Goal: Information Seeking & Learning: Learn about a topic

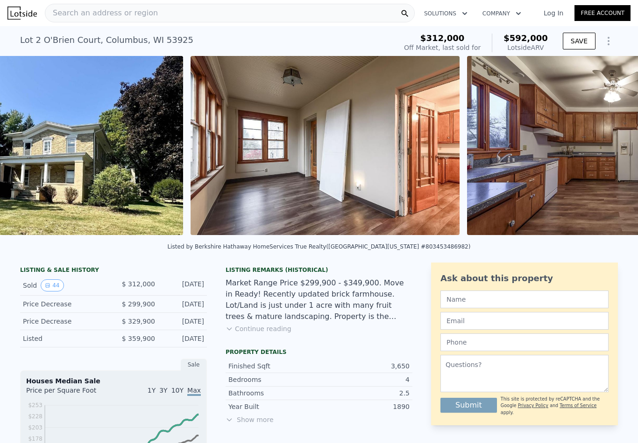
scroll to position [0, 214]
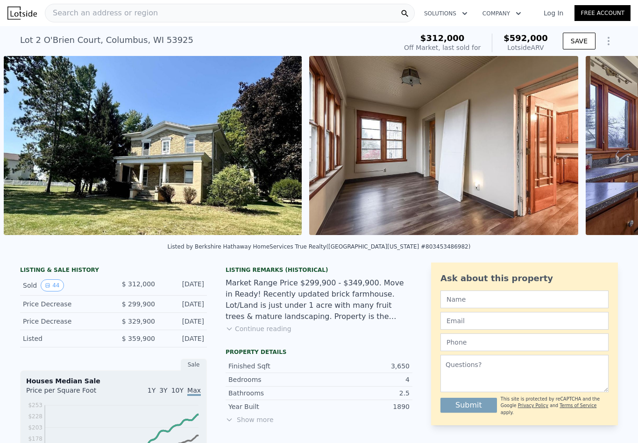
click at [260, 179] on img at bounding box center [153, 145] width 298 height 179
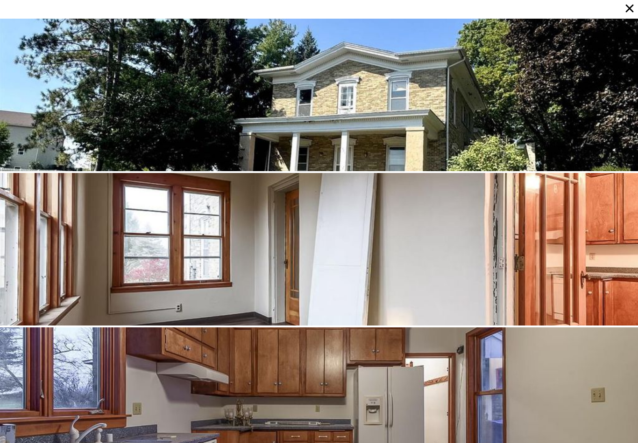
click at [549, 136] on div at bounding box center [319, 95] width 638 height 153
click at [569, 100] on div at bounding box center [319, 95] width 638 height 153
click at [625, 10] on icon at bounding box center [629, 8] width 13 height 13
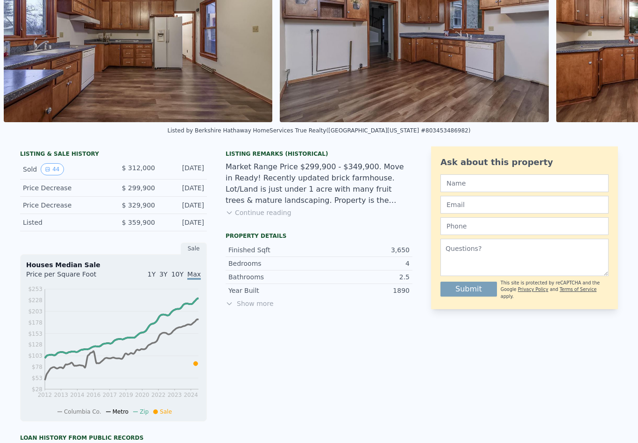
scroll to position [112, 0]
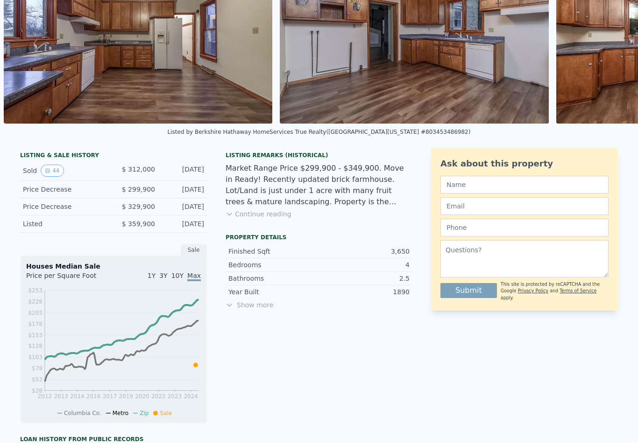
click at [264, 211] on button "Continue reading" at bounding box center [258, 214] width 66 height 9
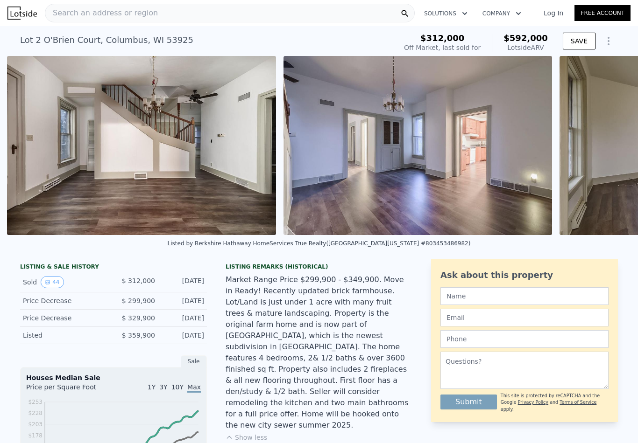
scroll to position [0, 1624]
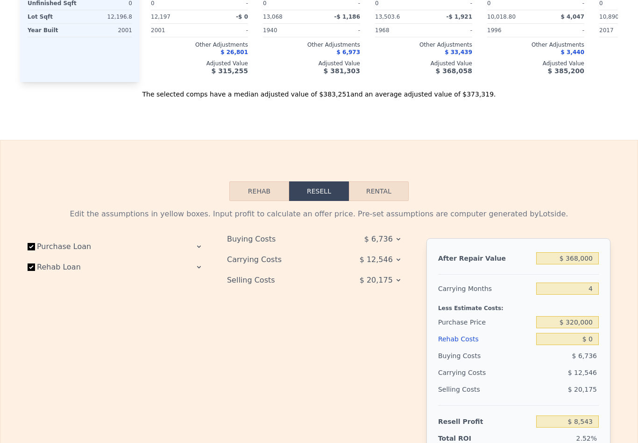
scroll to position [1167, 0]
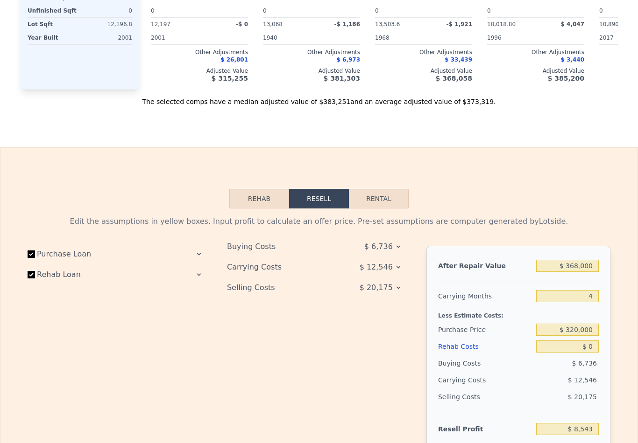
click at [247, 199] on button "Rehab" at bounding box center [259, 199] width 60 height 20
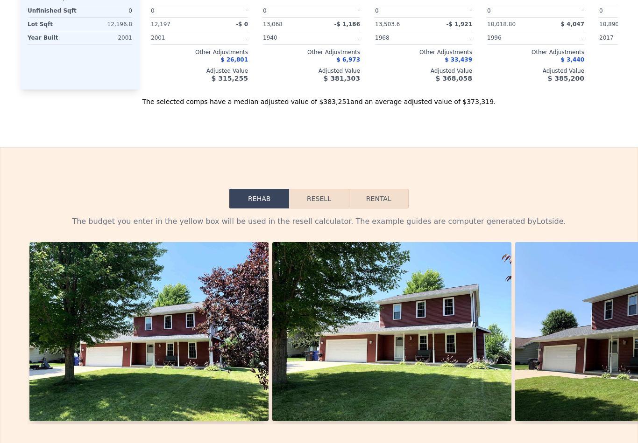
click at [328, 203] on button "Resell" at bounding box center [318, 199] width 59 height 20
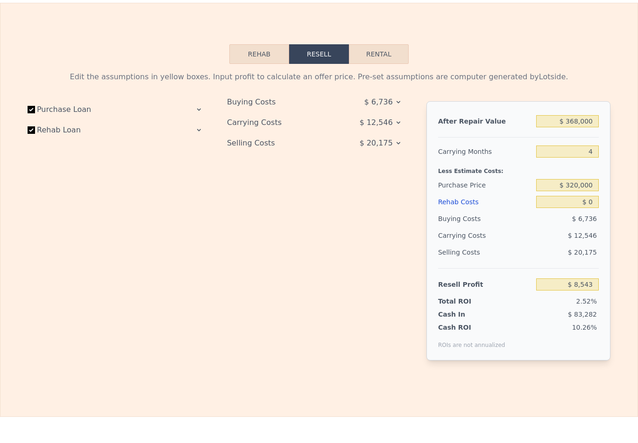
scroll to position [1313, 0]
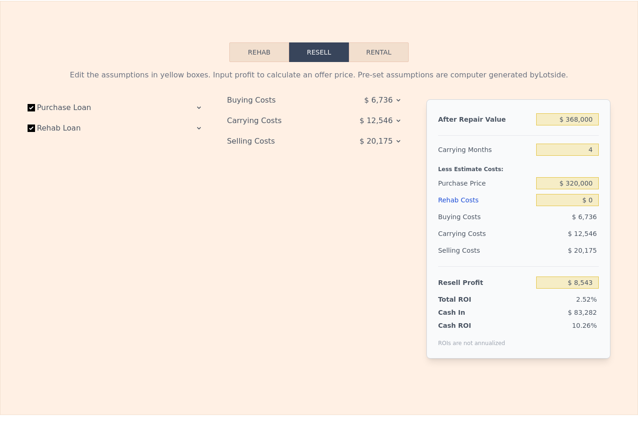
click at [198, 127] on icon at bounding box center [198, 128] width 7 height 7
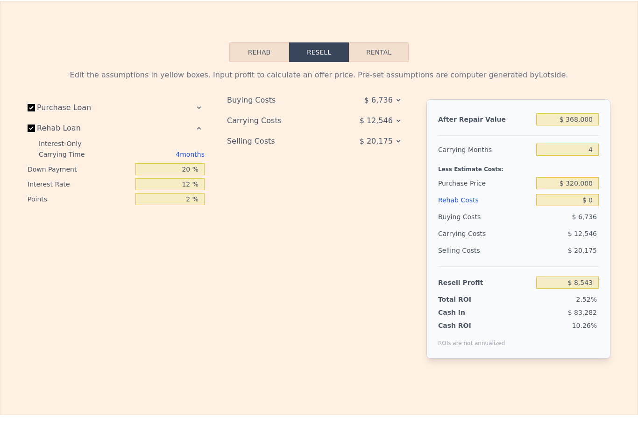
click at [203, 125] on div at bounding box center [169, 128] width 69 height 7
click at [196, 130] on icon at bounding box center [198, 128] width 7 height 7
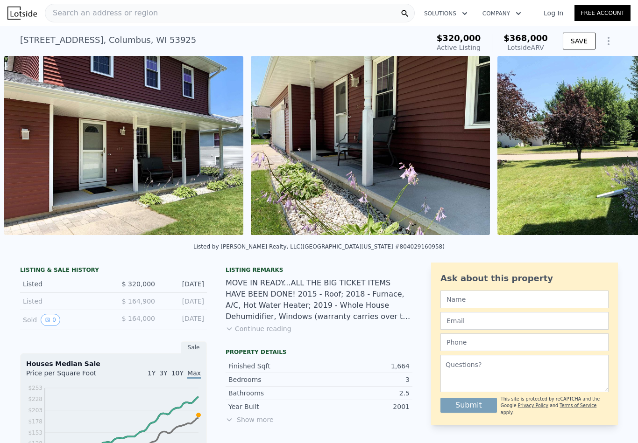
scroll to position [0, 1200]
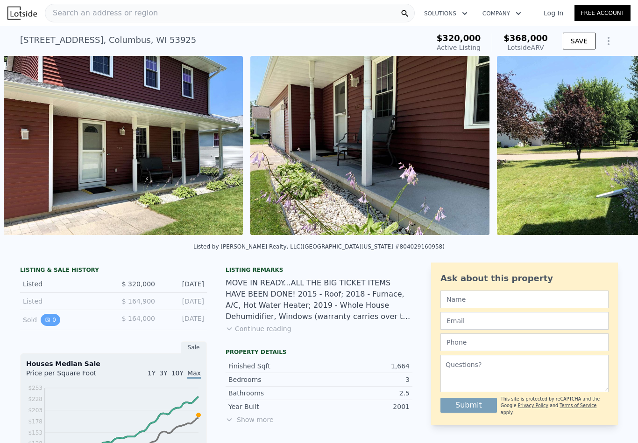
click at [56, 320] on button "0" at bounding box center [51, 320] width 20 height 12
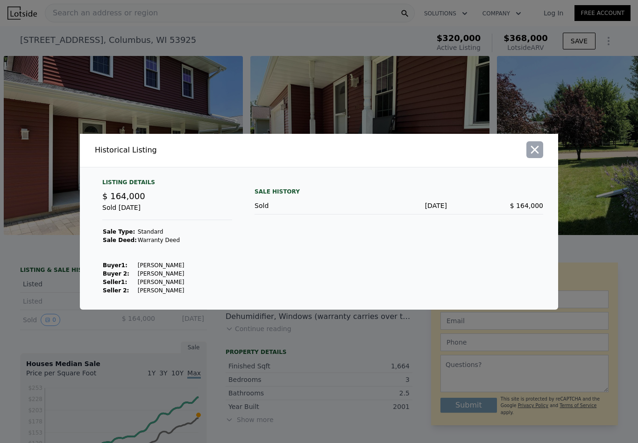
click at [540, 150] on button "button" at bounding box center [534, 149] width 17 height 17
